Goal: Check status: Check status

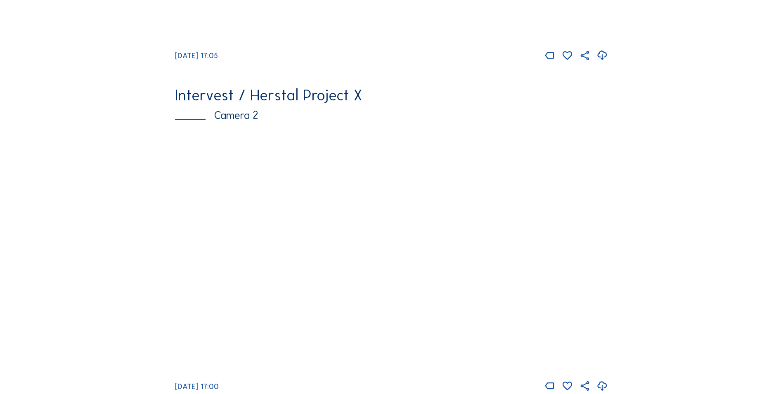
scroll to position [372, 0]
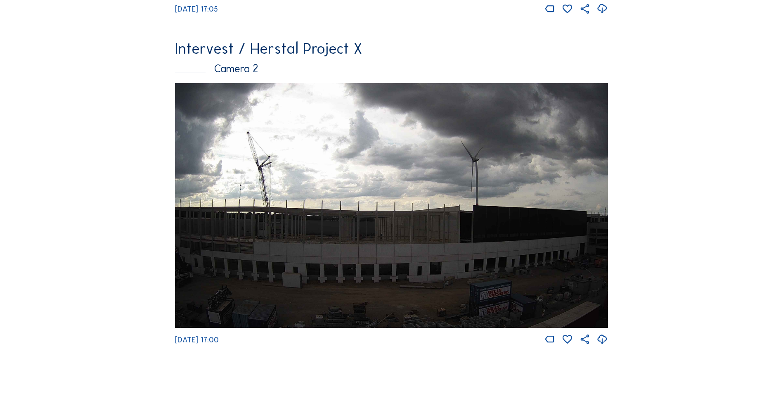
click at [520, 248] on img at bounding box center [391, 205] width 433 height 245
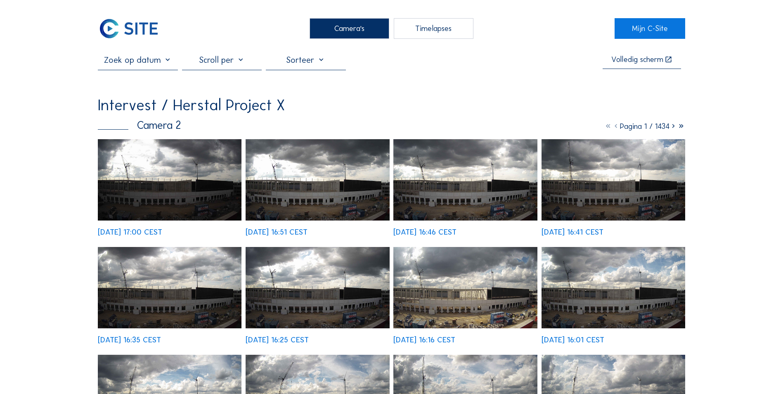
click at [551, 113] on div "Intervest / Herstal Project X" at bounding box center [392, 104] width 588 height 15
click at [226, 61] on div at bounding box center [222, 62] width 80 height 15
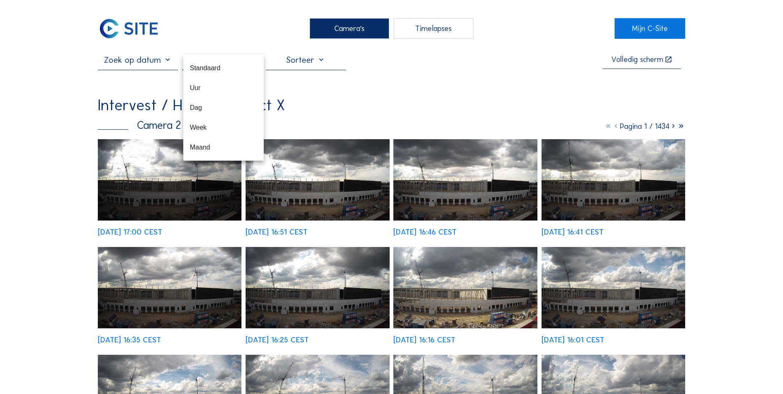
click at [302, 68] on div at bounding box center [306, 62] width 80 height 15
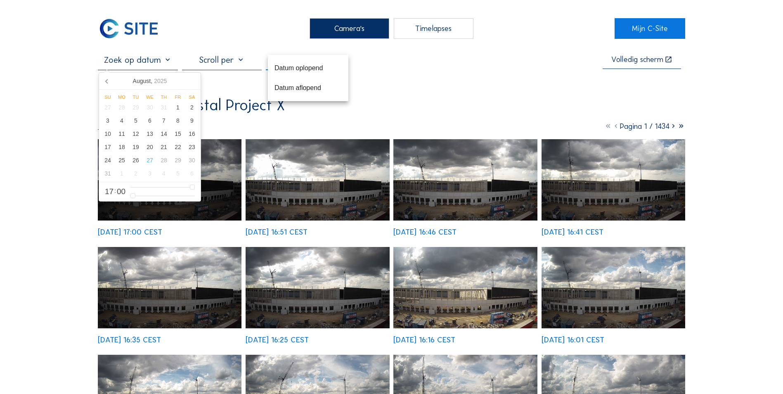
click at [145, 60] on input "text" at bounding box center [138, 60] width 80 height 10
click at [192, 149] on div "23" at bounding box center [192, 146] width 14 height 13
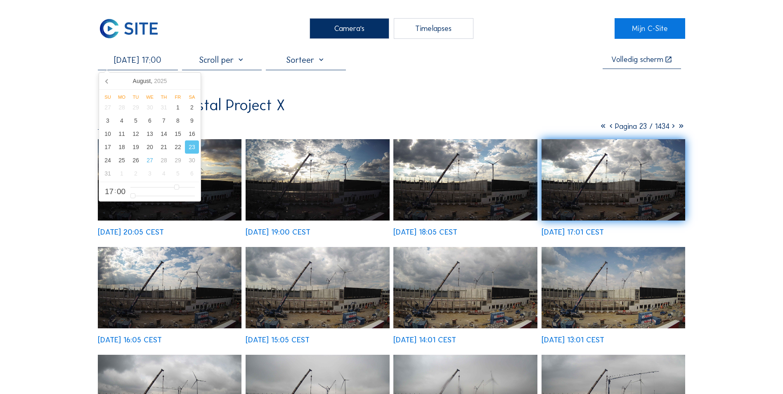
click at [301, 109] on div "Intervest / Herstal Project X" at bounding box center [392, 104] width 588 height 15
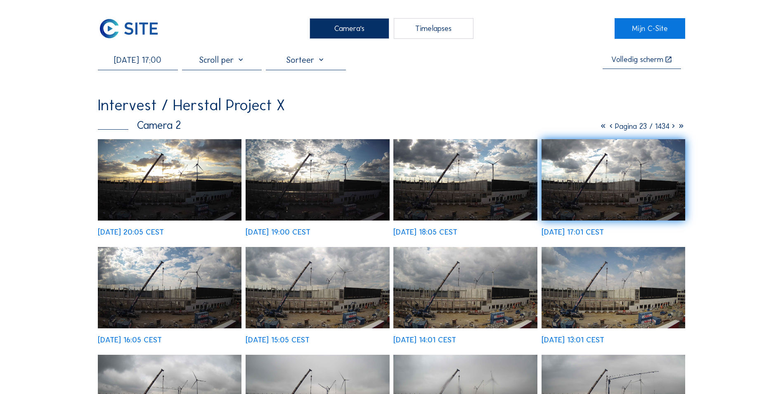
click at [235, 66] on div at bounding box center [222, 62] width 80 height 15
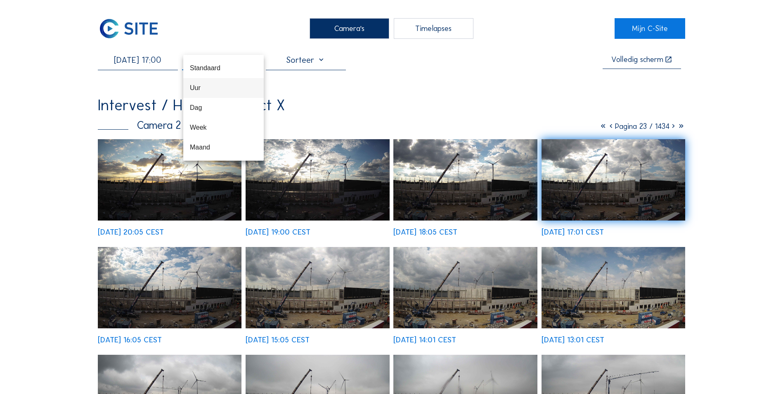
click at [201, 84] on div "Uur" at bounding box center [223, 88] width 67 height 8
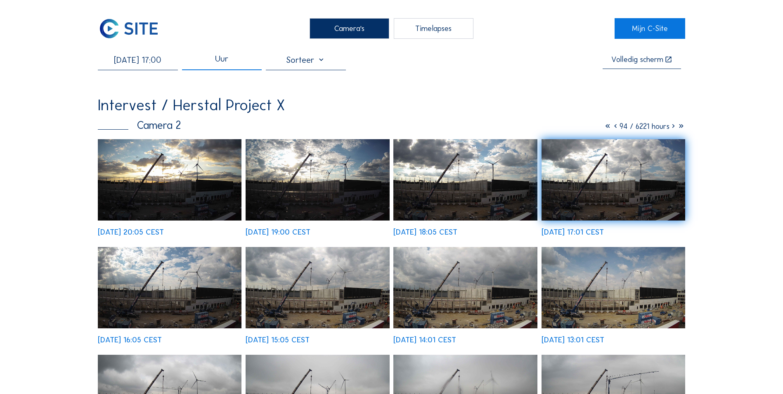
click at [216, 64] on div "Uur" at bounding box center [222, 62] width 80 height 15
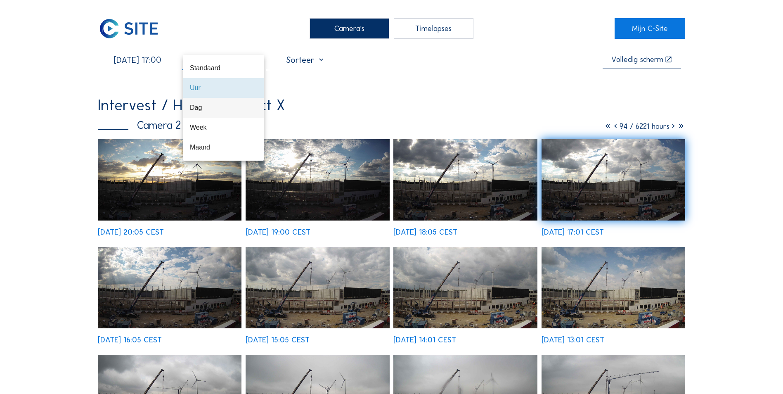
click at [204, 109] on div "Dag" at bounding box center [223, 108] width 67 height 8
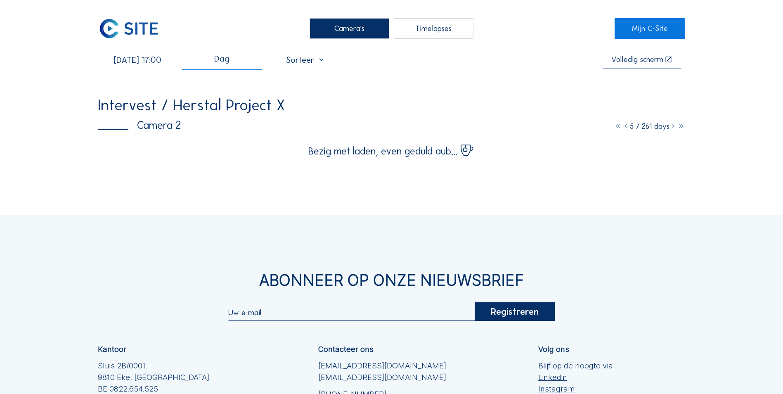
click at [228, 58] on div "Dag" at bounding box center [221, 62] width 15 height 15
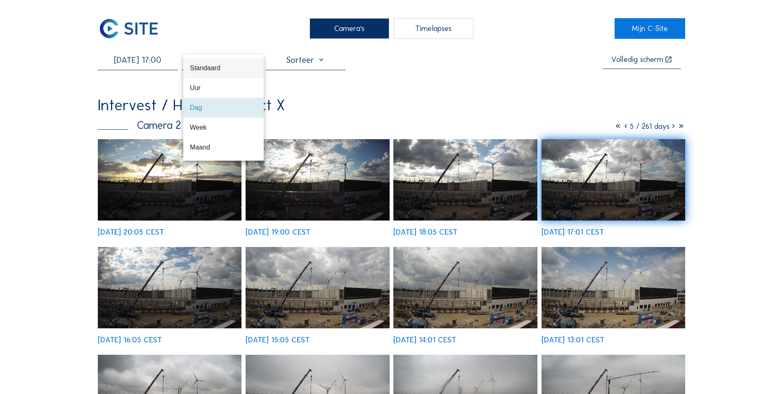
click at [207, 66] on div "Standaard" at bounding box center [223, 68] width 67 height 8
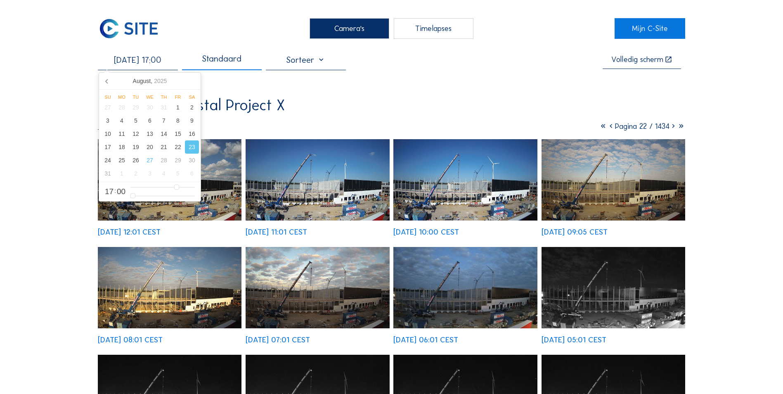
click at [140, 63] on input "[DATE] 17:00" at bounding box center [138, 60] width 80 height 10
click at [483, 87] on div "[DATE] 17:00 Standaard Volledig [PERSON_NAME] Intervest / Herstal Project X Cam…" at bounding box center [392, 307] width 588 height 505
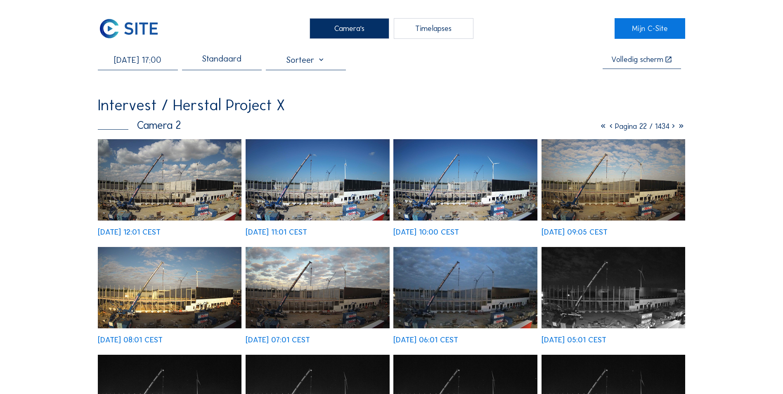
click at [154, 65] on input "[DATE] 17:00" at bounding box center [138, 60] width 80 height 10
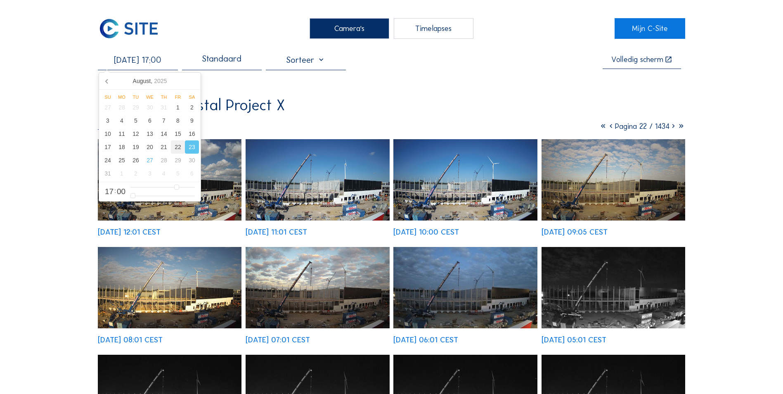
click at [177, 147] on div "22" at bounding box center [178, 146] width 14 height 13
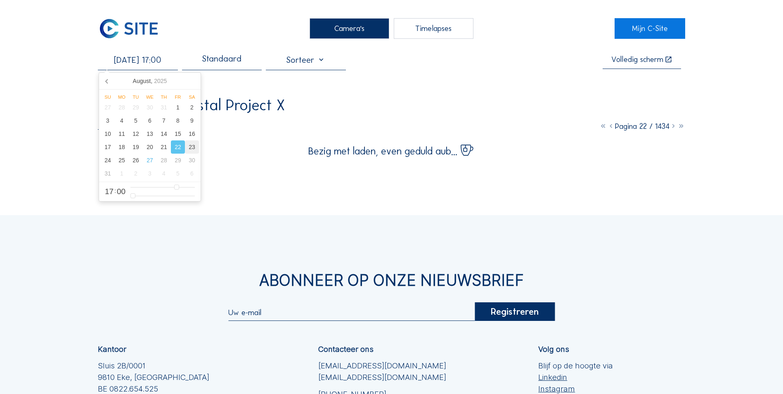
click at [191, 153] on div "23" at bounding box center [192, 146] width 14 height 13
type input "[DATE] 17:00"
click at [191, 142] on div "23" at bounding box center [192, 146] width 14 height 13
click at [191, 147] on div "23" at bounding box center [192, 146] width 14 height 13
type input "[DATE] 17:00"
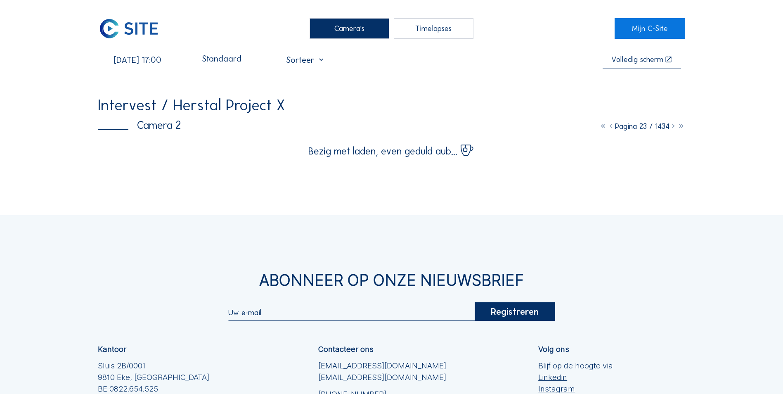
click at [430, 70] on div "[DATE] 17:00 Standaard Volledig [PERSON_NAME]" at bounding box center [392, 62] width 588 height 15
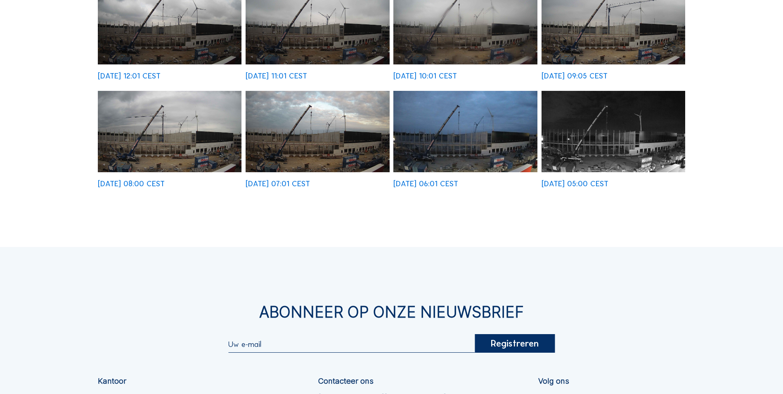
click at [297, 141] on img at bounding box center [318, 131] width 144 height 81
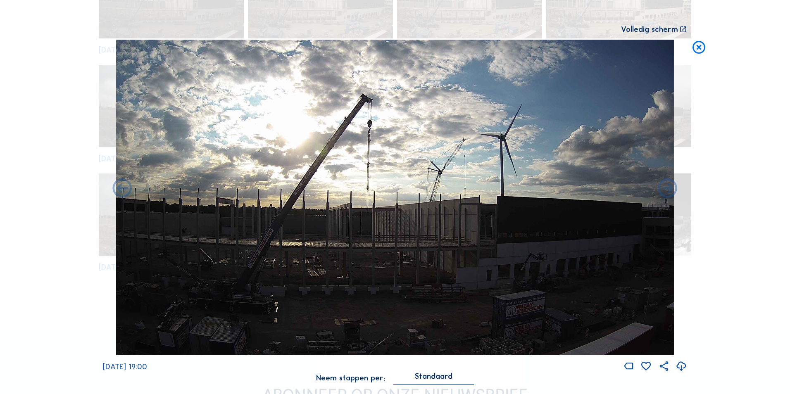
scroll to position [807, 0]
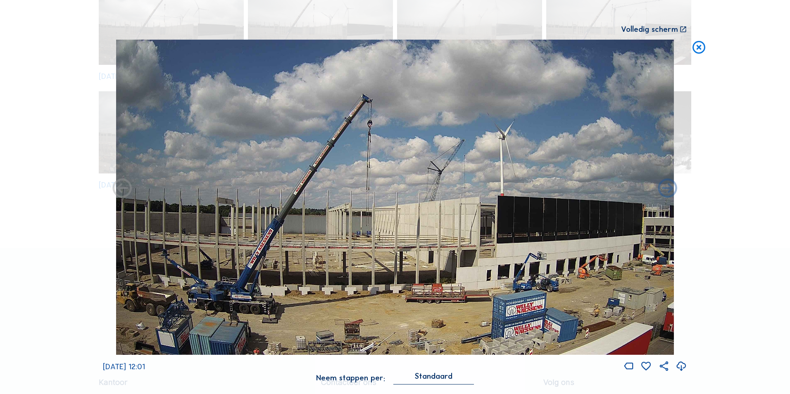
click at [751, 124] on div "Scroll om door de tijd te reizen | Druk op de 'Alt'-[PERSON_NAME] + scroll om t…" at bounding box center [395, 197] width 790 height 394
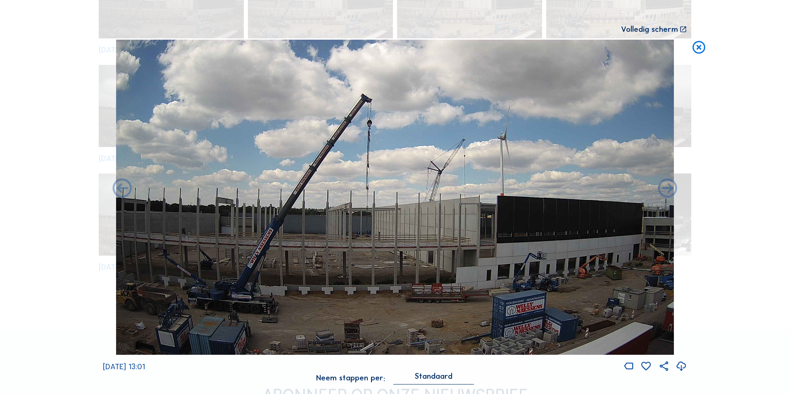
scroll to position [1241, 0]
